Goal: Transaction & Acquisition: Purchase product/service

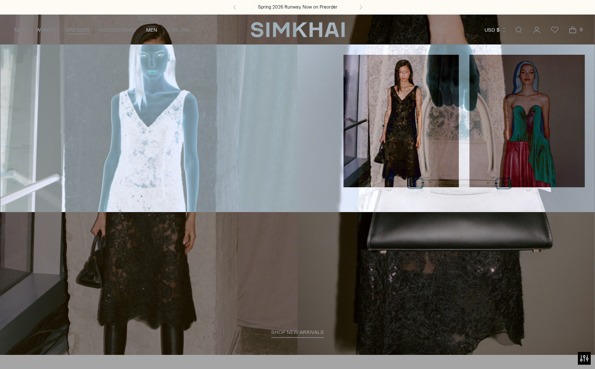
click at [18, 79] on link "Midi" at bounding box center [15, 79] width 11 height 6
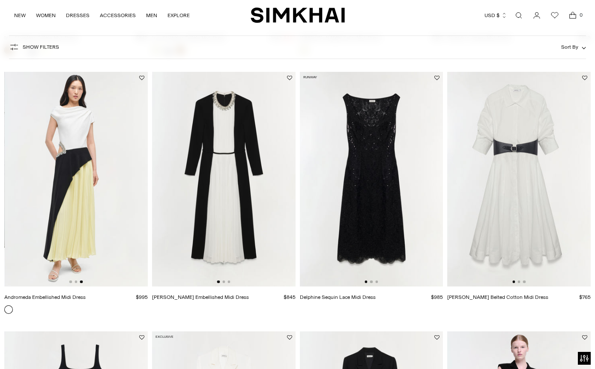
scroll to position [0, 286]
click at [101, 226] on img at bounding box center [76, 179] width 143 height 215
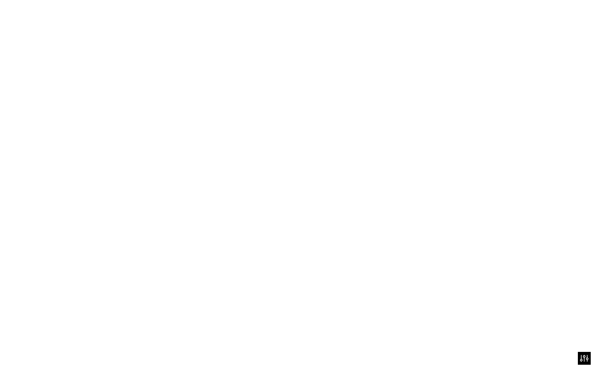
scroll to position [1100, 0]
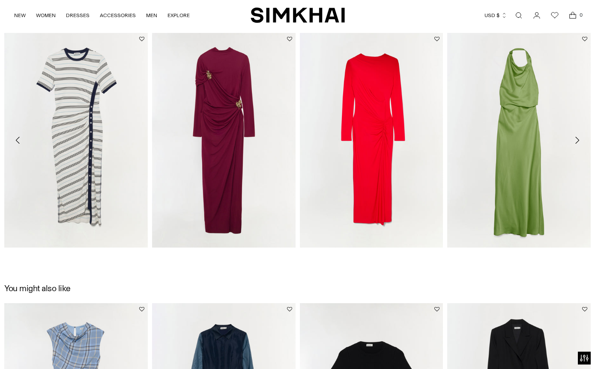
scroll to position [1238, 0]
click at [227, 256] on link "Izadora Embellished Jersey Midi Dress" at bounding box center [195, 259] width 87 height 6
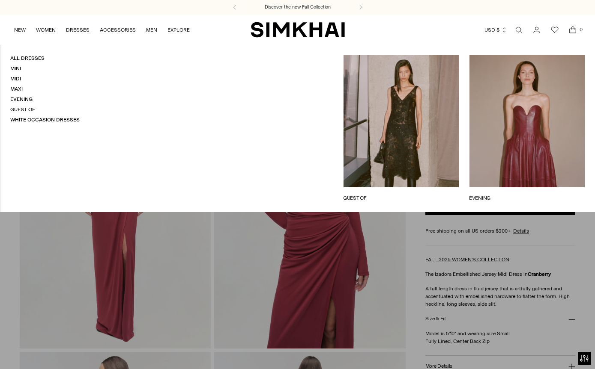
click at [17, 80] on link "Midi" at bounding box center [15, 79] width 11 height 6
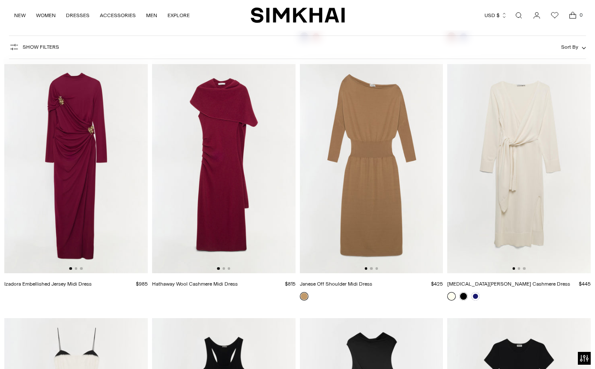
scroll to position [2914, 0]
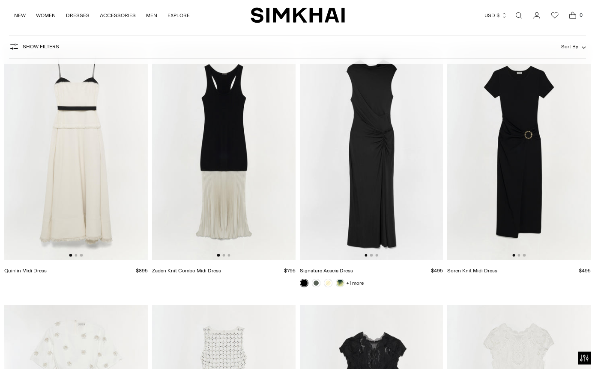
click at [381, 212] on img at bounding box center [371, 153] width 143 height 215
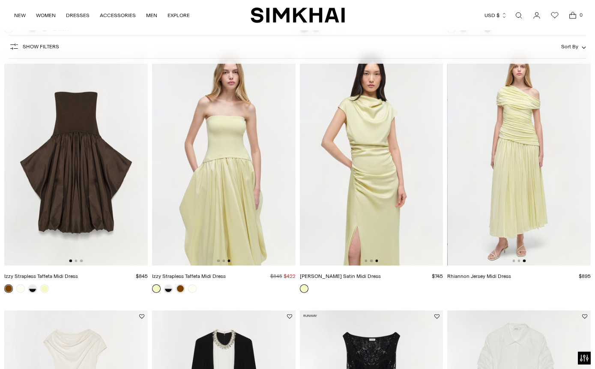
scroll to position [848, 0]
click at [414, 225] on img at bounding box center [371, 158] width 143 height 215
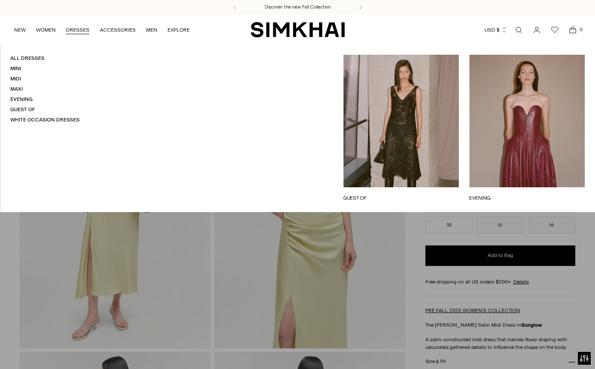
click at [38, 59] on link "All Dresses" at bounding box center [27, 58] width 34 height 6
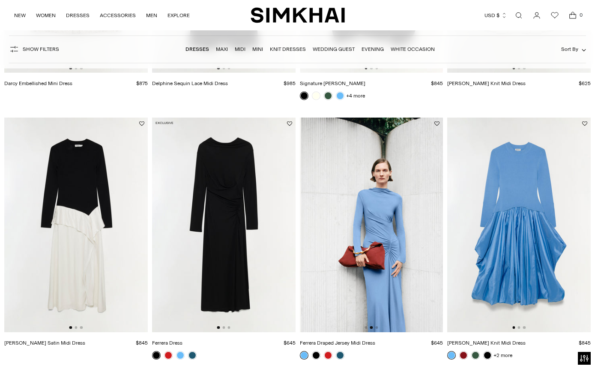
scroll to position [0, 143]
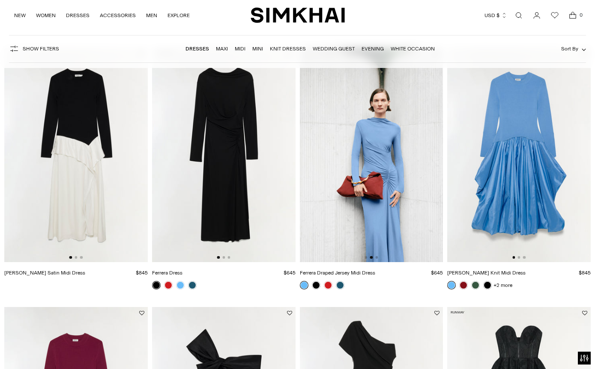
click at [342, 289] on link at bounding box center [340, 286] width 9 height 9
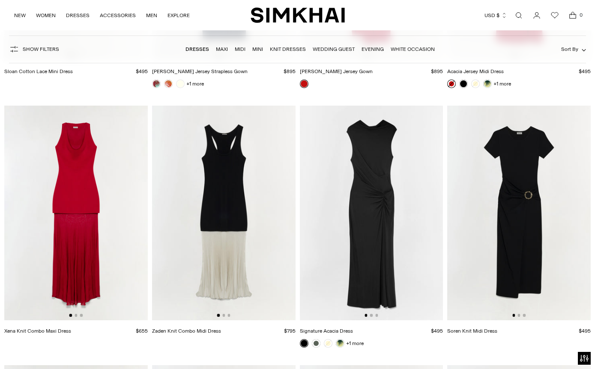
scroll to position [5729, 0]
